Goal: Transaction & Acquisition: Purchase product/service

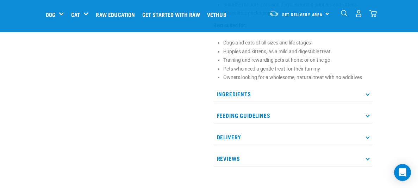
scroll to position [284, 0]
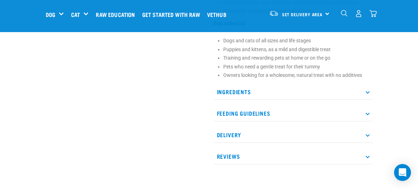
click at [367, 91] on icon at bounding box center [367, 91] width 4 height 4
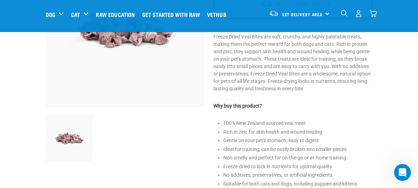
scroll to position [101, 0]
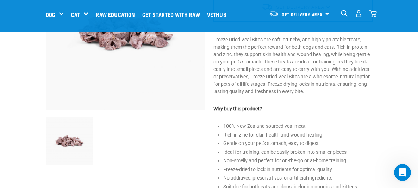
click at [344, 15] on img "dropdown navigation" at bounding box center [344, 13] width 7 height 7
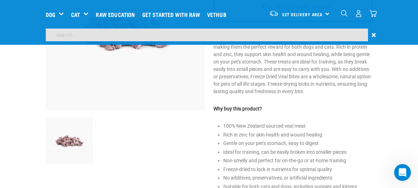
click at [227, 39] on input "search" at bounding box center [207, 34] width 322 height 13
type input "spleen"
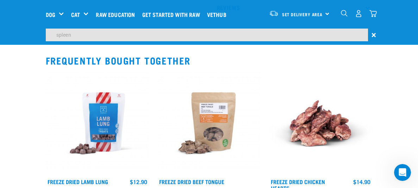
scroll to position [433, 0]
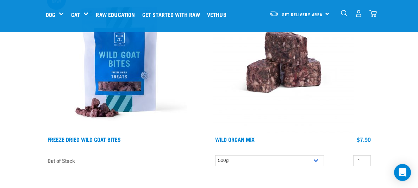
scroll to position [113, 0]
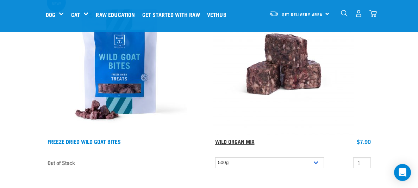
click at [224, 140] on link "Wild Organ Mix" at bounding box center [234, 140] width 39 height 3
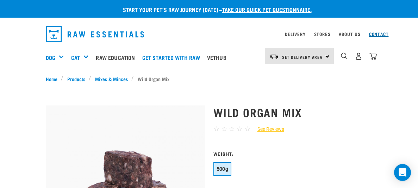
click at [374, 34] on link "Contact" at bounding box center [379, 34] width 20 height 2
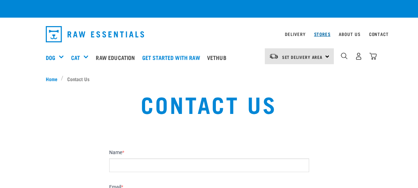
click at [319, 33] on link "Stores" at bounding box center [322, 34] width 17 height 2
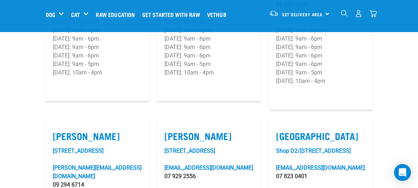
scroll to position [697, 0]
